Goal: Obtain resource: Obtain resource

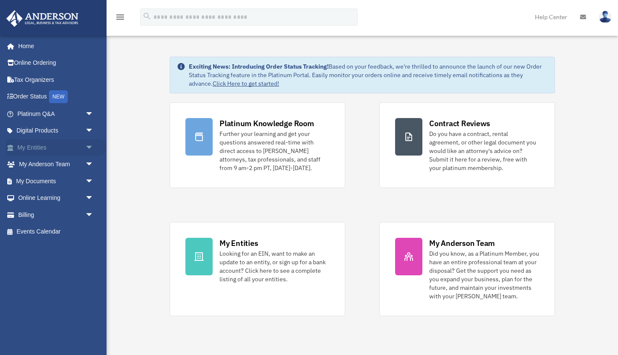
click at [85, 144] on span "arrow_drop_down" at bounding box center [93, 147] width 17 height 17
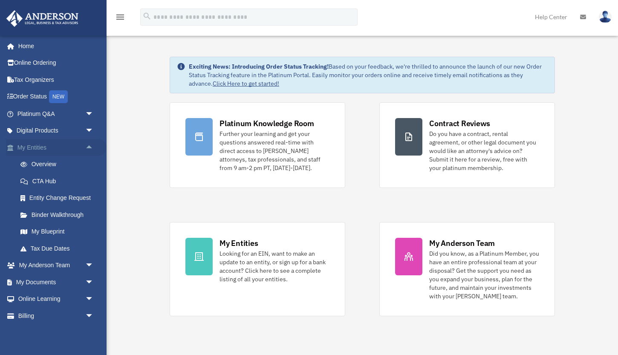
click at [91, 143] on span "arrow_drop_up" at bounding box center [93, 147] width 17 height 17
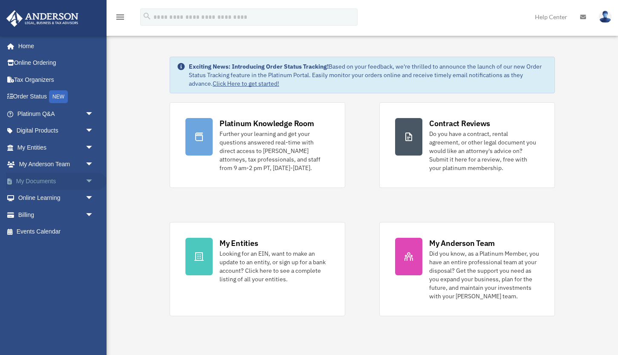
click at [91, 183] on span "arrow_drop_down" at bounding box center [93, 181] width 17 height 17
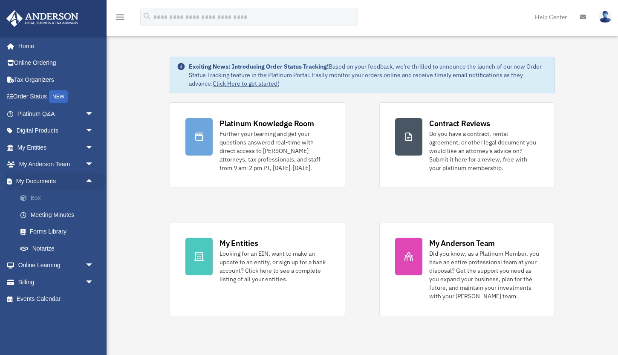
click at [32, 196] on link "Box" at bounding box center [59, 198] width 95 height 17
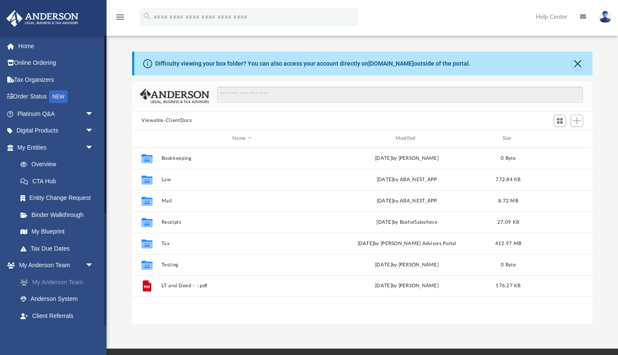
scroll to position [194, 460]
click at [90, 151] on span "arrow_drop_down" at bounding box center [93, 147] width 17 height 17
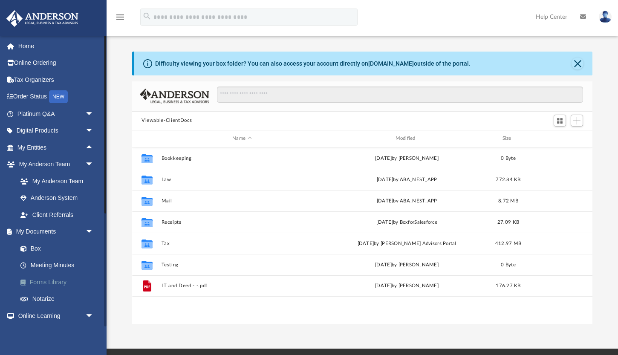
click at [44, 280] on link "Forms Library" at bounding box center [59, 282] width 95 height 17
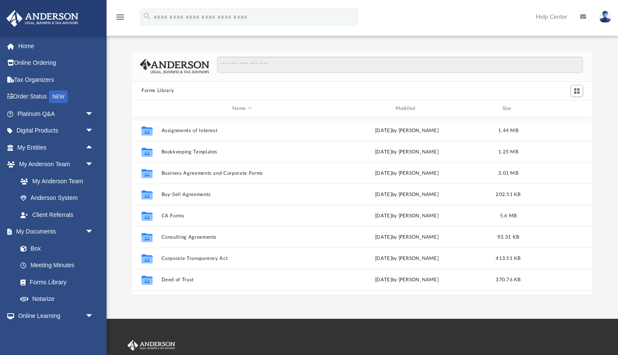
scroll to position [61, 0]
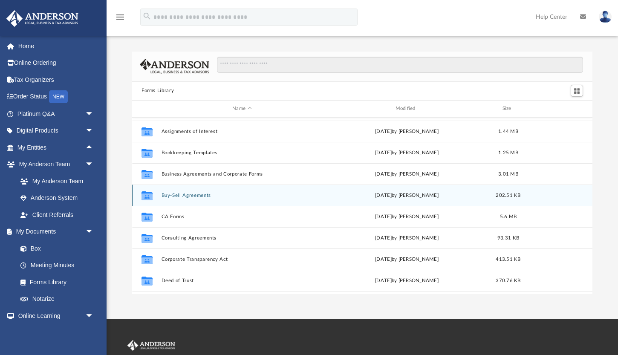
click at [188, 195] on button "Buy-Sell Agreements" at bounding box center [242, 195] width 161 height 6
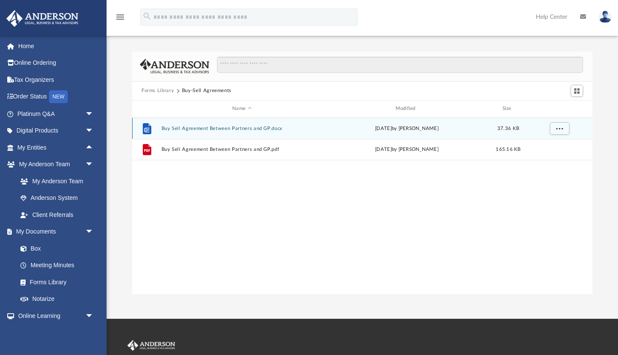
scroll to position [0, 0]
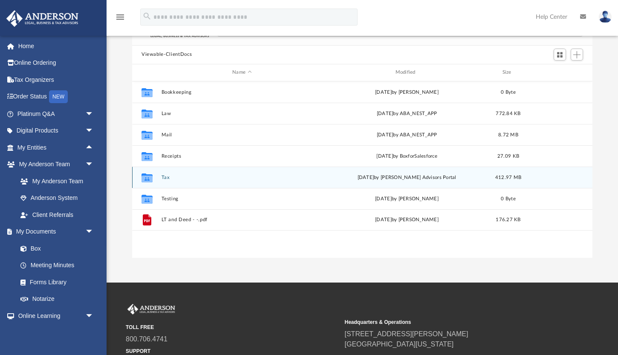
scroll to position [146, 0]
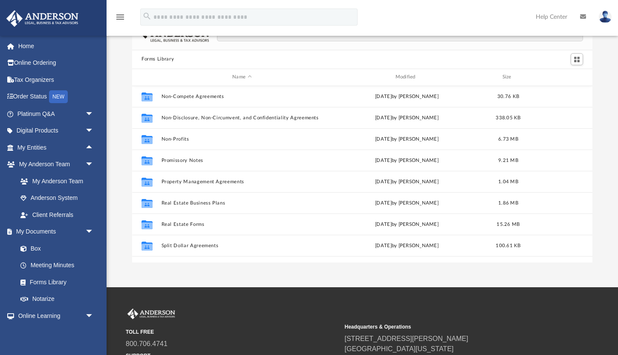
scroll to position [449, 0]
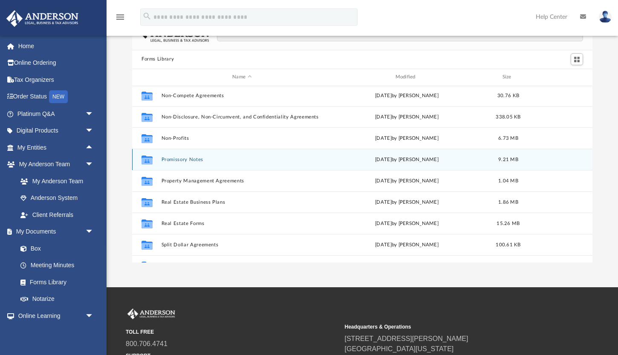
click at [170, 158] on button "Promissory Notes" at bounding box center [242, 159] width 161 height 6
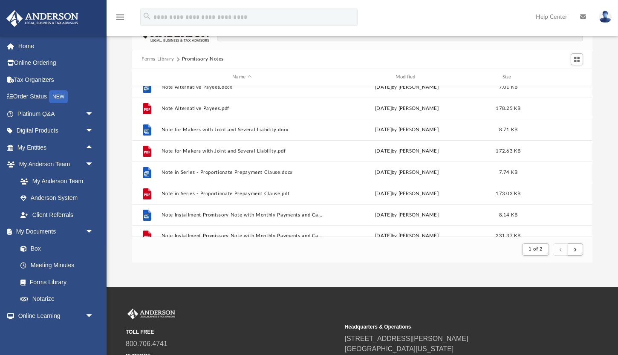
scroll to position [915, 0]
